Goal: Task Accomplishment & Management: Manage account settings

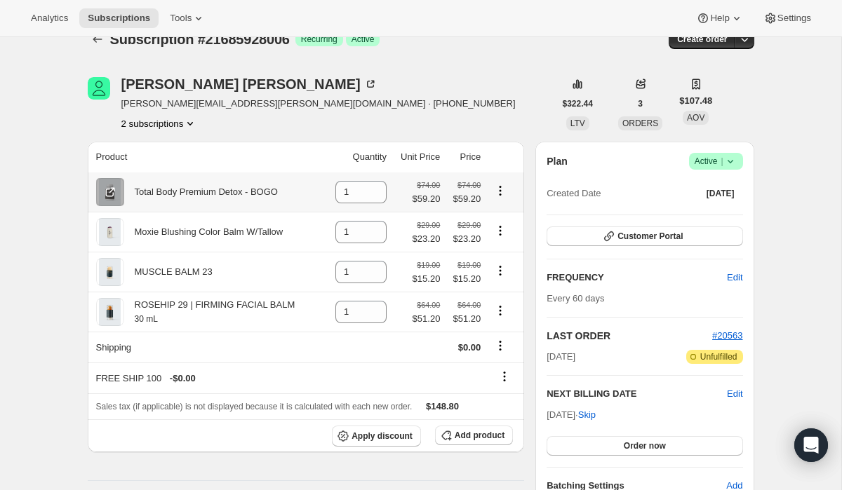
scroll to position [18, 0]
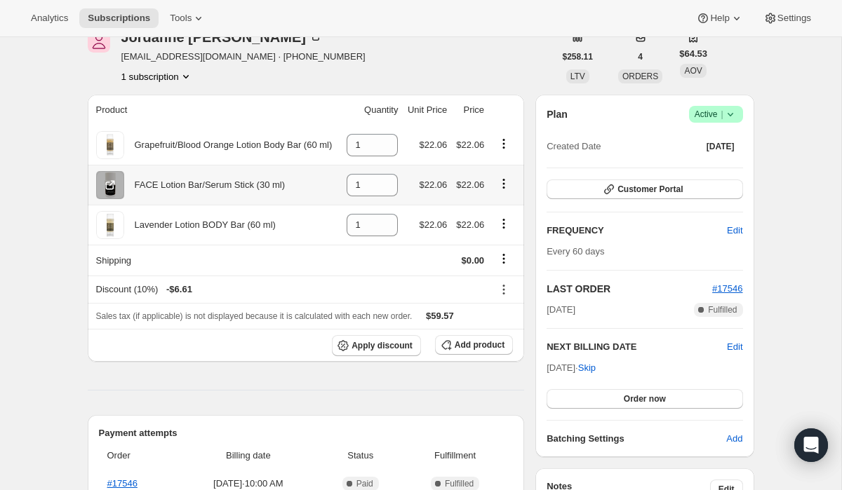
scroll to position [76, 0]
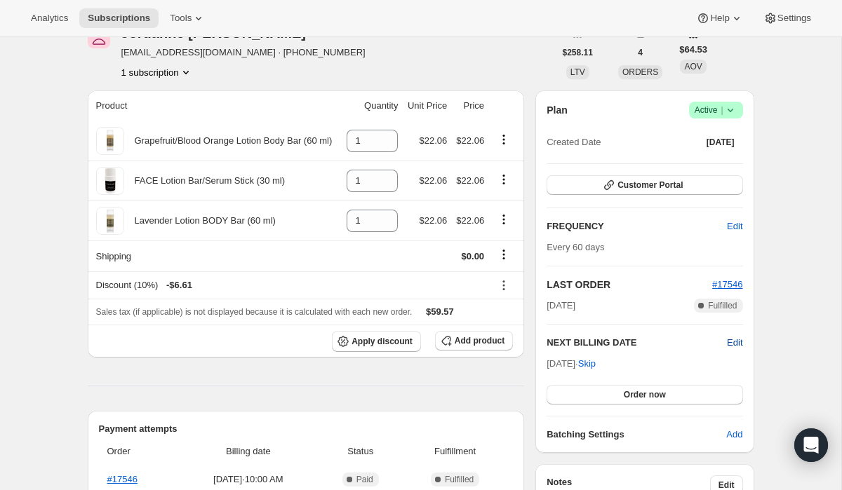
click at [739, 344] on span "Edit" at bounding box center [734, 343] width 15 height 14
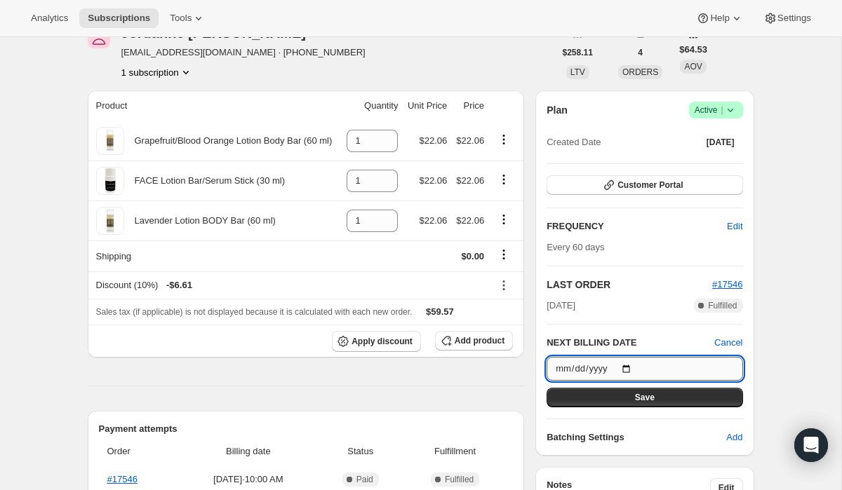
click at [634, 368] on input "2025-08-24" at bounding box center [644, 369] width 196 height 24
type input "2025-11-30"
click at [641, 400] on span "Save" at bounding box center [645, 397] width 20 height 11
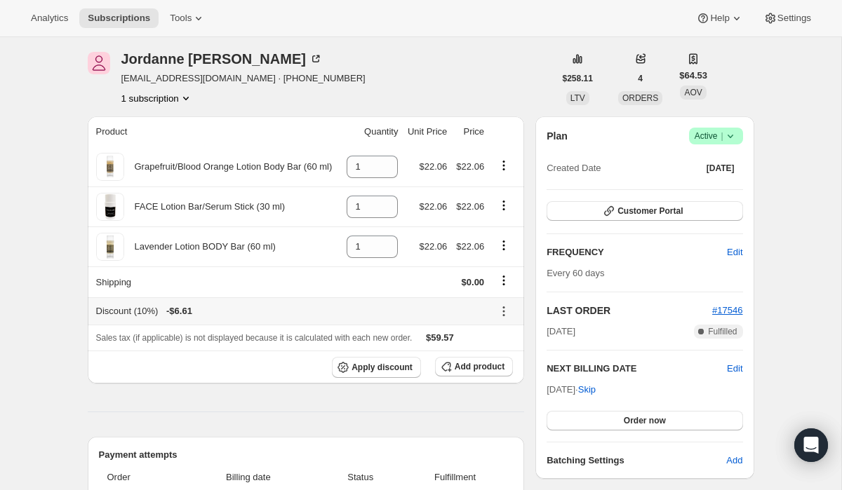
scroll to position [117, 0]
